Goal: Task Accomplishment & Management: Manage account settings

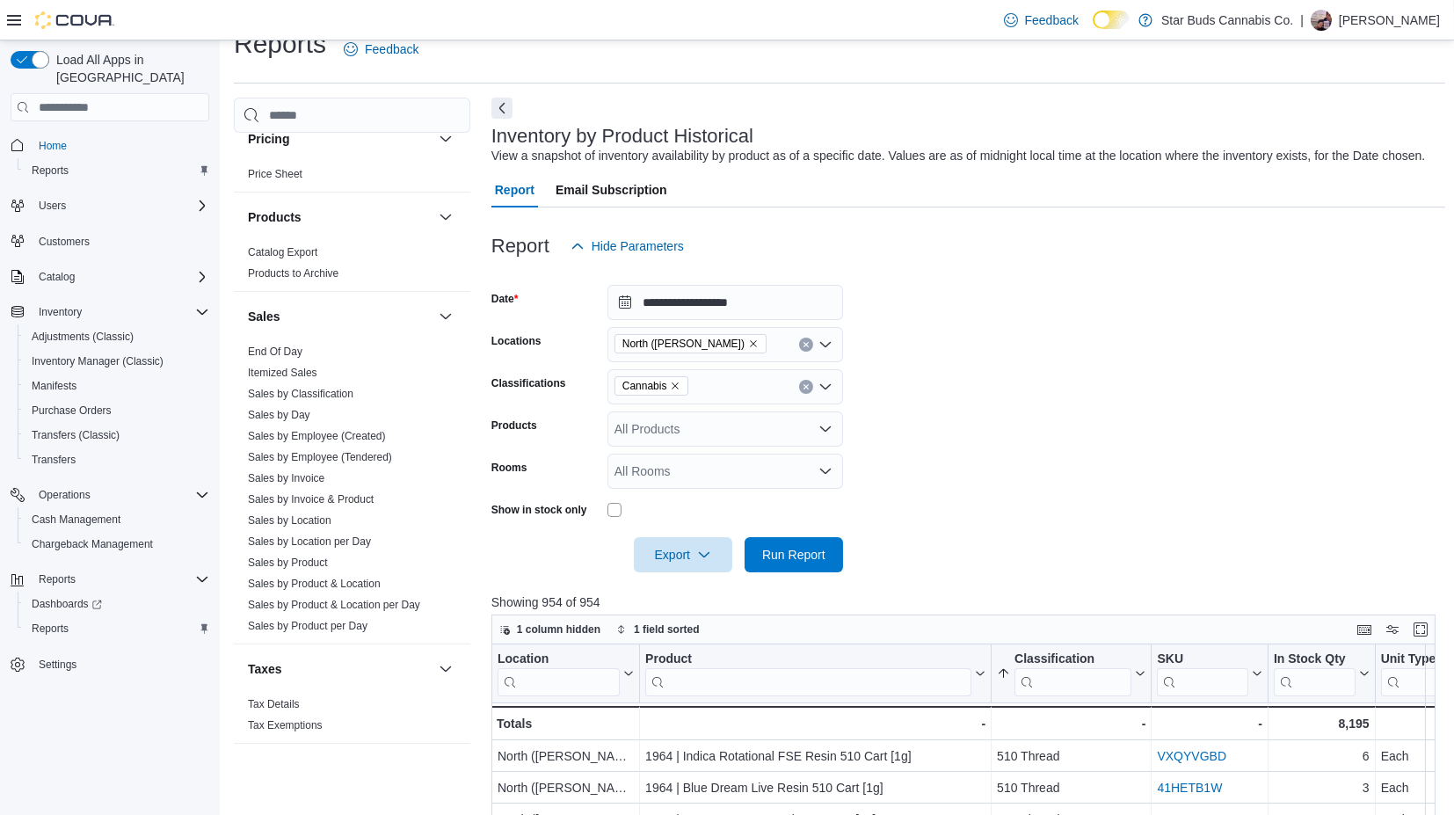
scroll to position [23, 0]
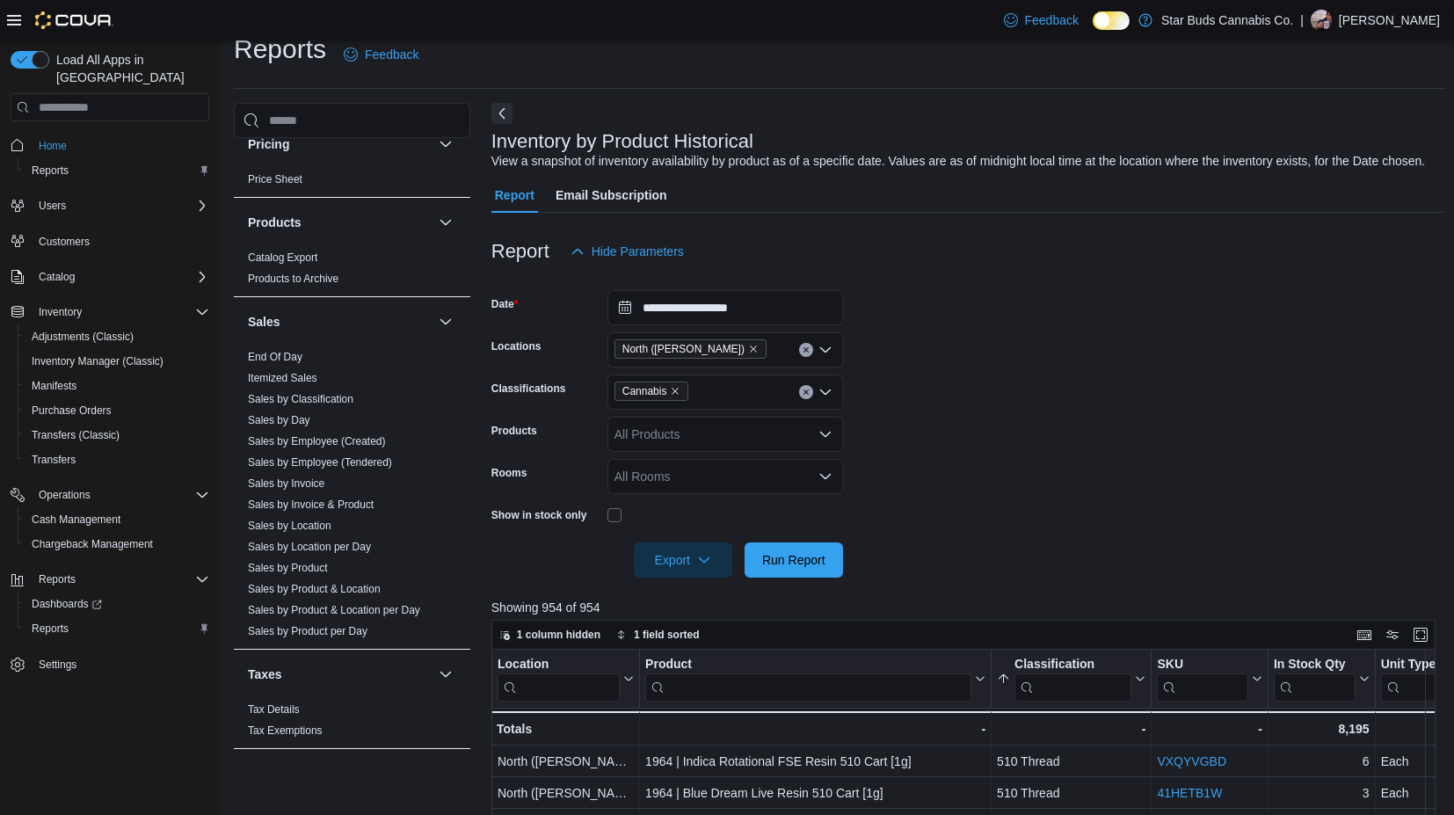
click at [1410, 21] on p "[PERSON_NAME]" at bounding box center [1389, 20] width 101 height 21
click at [1304, 173] on span "Sign Out" at bounding box center [1325, 173] width 47 height 18
